Goal: Find specific page/section: Find specific page/section

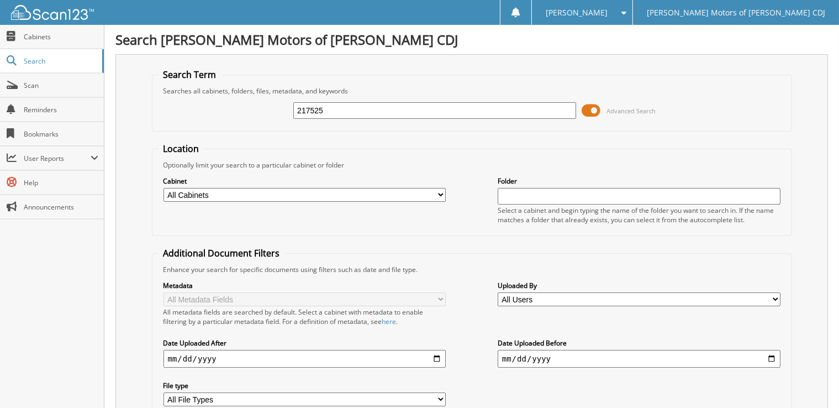
type input "217525"
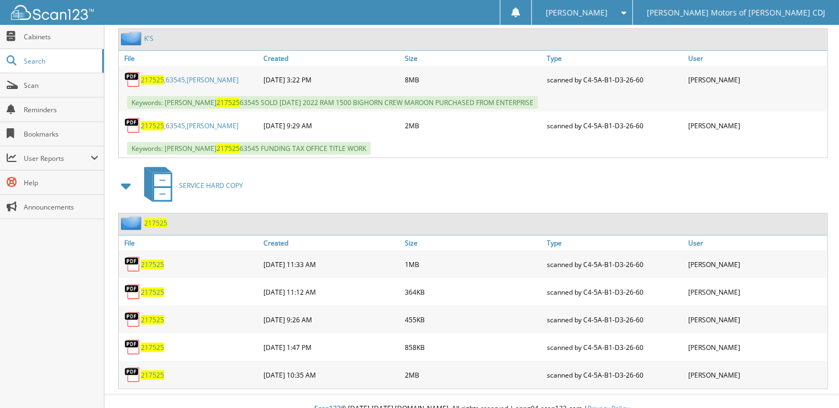
scroll to position [367, 0]
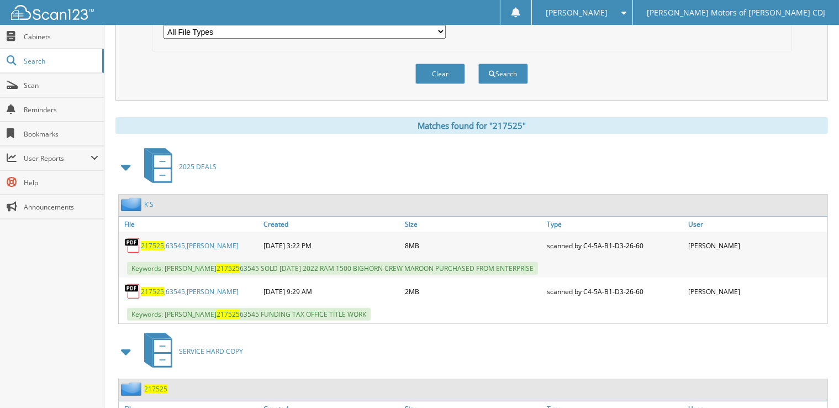
click at [170, 287] on link "217525 ,63545,[PERSON_NAME]" at bounding box center [190, 291] width 98 height 9
